Goal: Navigation & Orientation: Find specific page/section

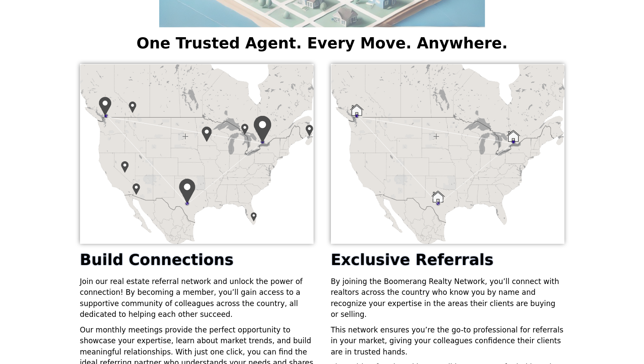
scroll to position [220, 0]
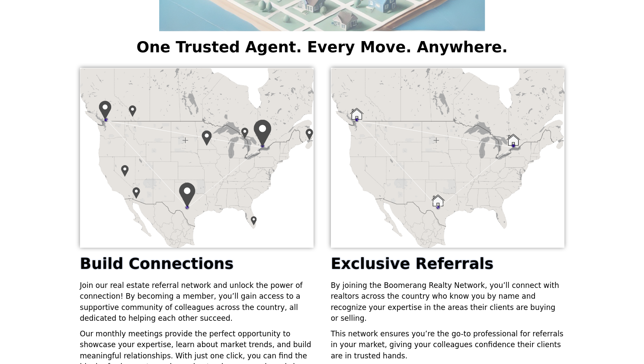
click at [193, 159] on img at bounding box center [196, 158] width 233 height 180
click at [441, 138] on img at bounding box center [447, 158] width 233 height 180
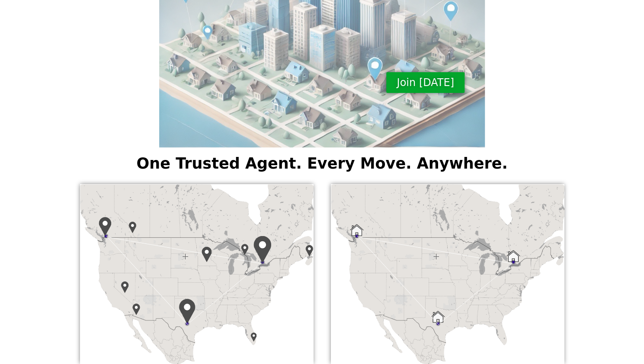
scroll to position [0, 0]
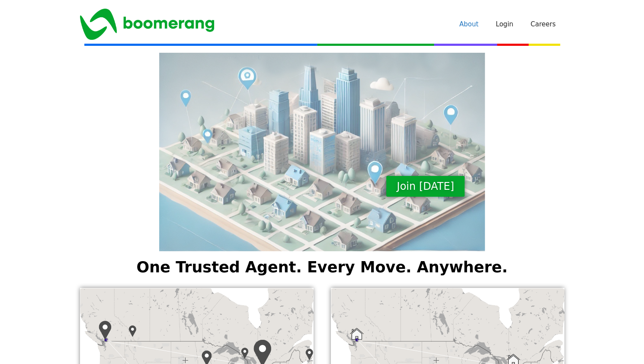
click at [475, 21] on link "About" at bounding box center [468, 24] width 36 height 26
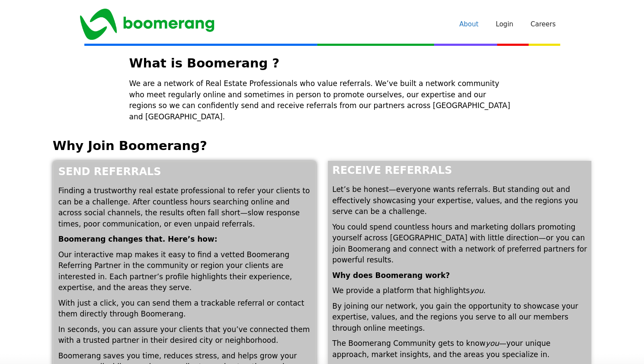
click at [212, 234] on p "Boomerang changes that. Here’s how:" at bounding box center [184, 239] width 252 height 11
